Goal: Find specific page/section: Find specific page/section

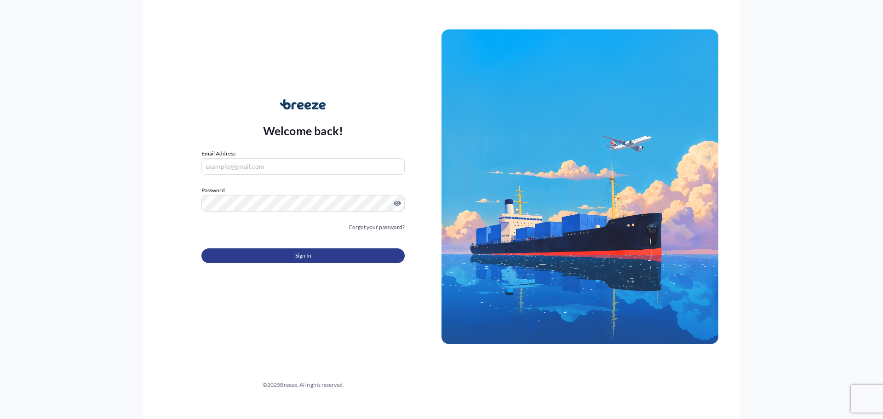
type input "[PERSON_NAME][EMAIL_ADDRESS][PERSON_NAME][DOMAIN_NAME]"
click at [294, 255] on button "Sign In" at bounding box center [302, 255] width 203 height 15
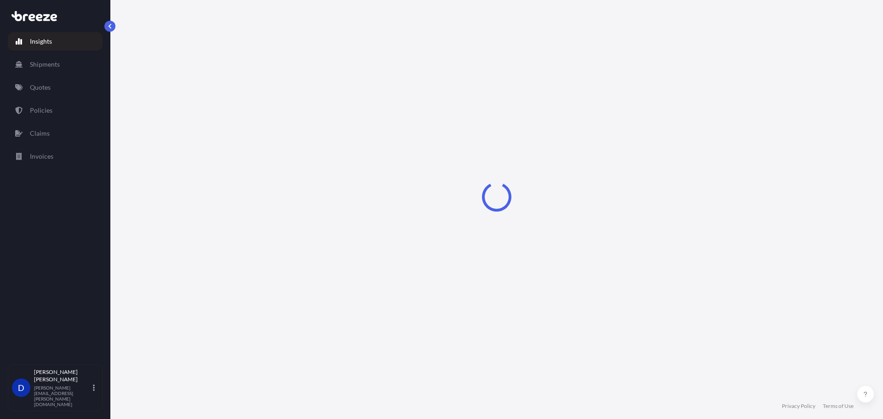
select select "2025"
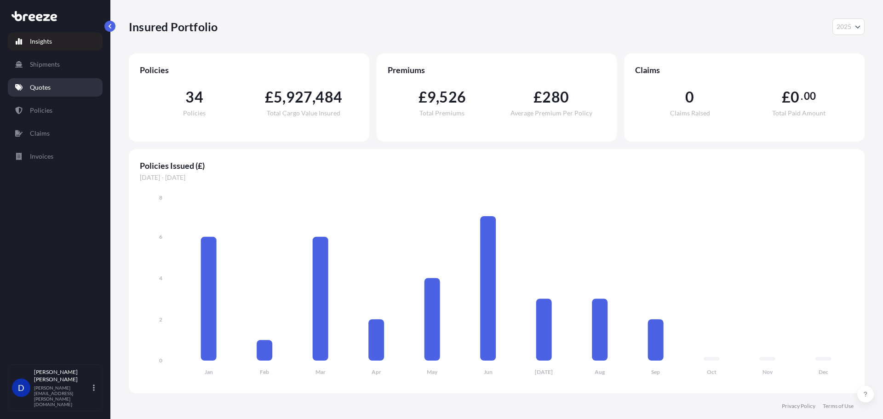
click at [48, 87] on p "Quotes" at bounding box center [40, 87] width 21 height 9
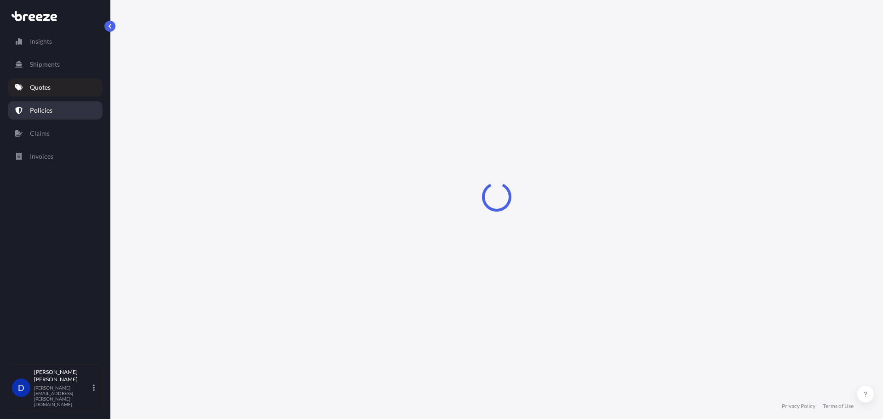
click at [50, 106] on p "Policies" at bounding box center [41, 110] width 23 height 9
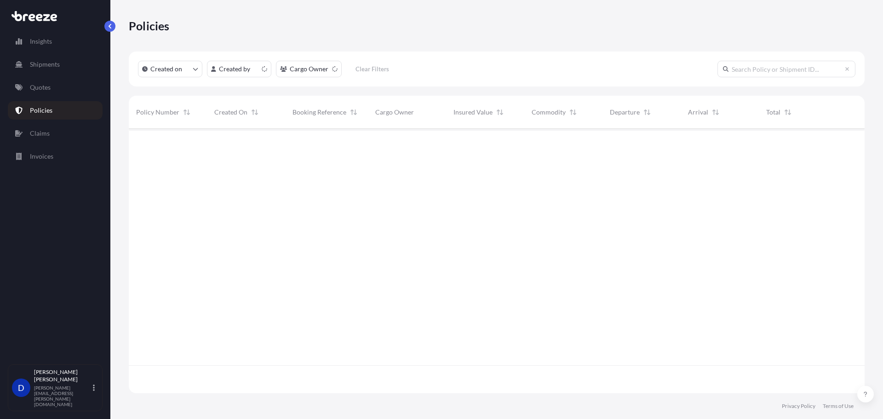
scroll to position [263, 729]
